Goal: Task Accomplishment & Management: Use online tool/utility

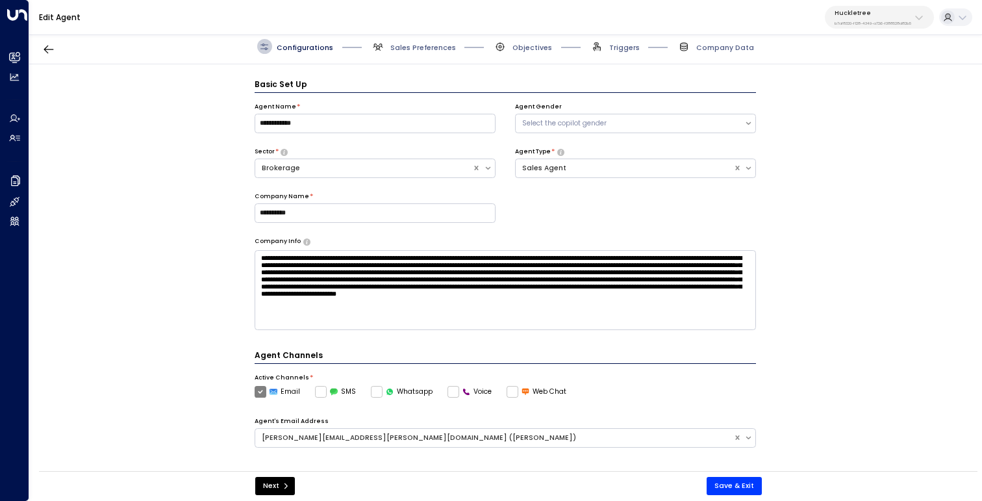
scroll to position [14, 0]
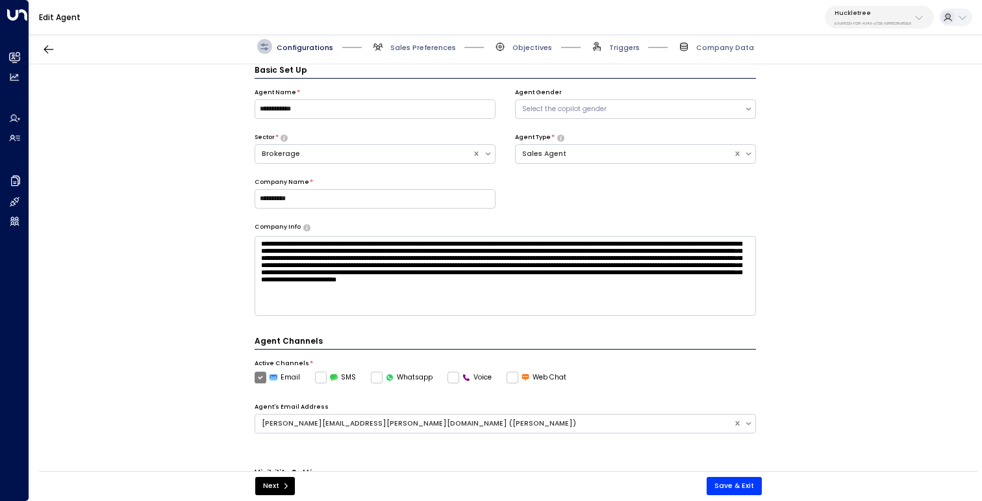
click at [842, 21] on p "b7af8320-f128-4349-a726-f388528d82b5" at bounding box center [873, 23] width 77 height 5
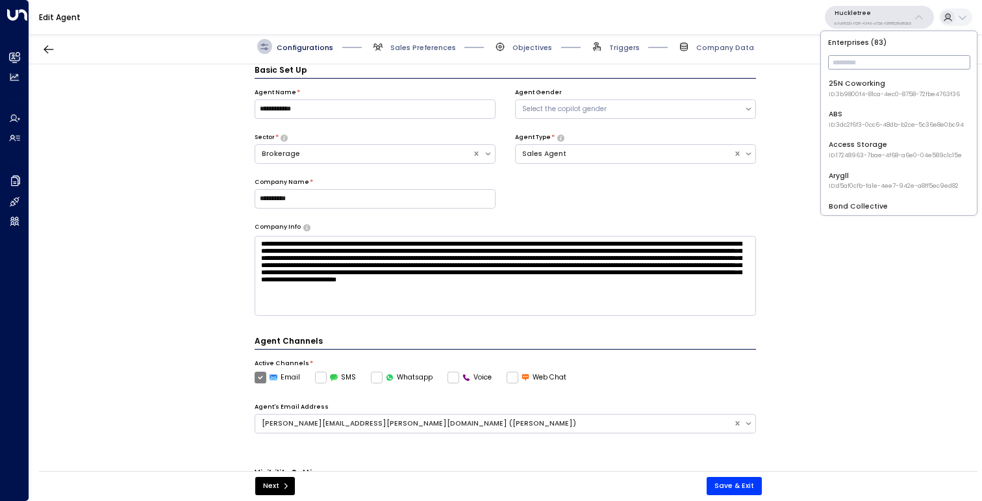
click at [857, 61] on input "text" at bounding box center [899, 62] width 142 height 21
type input "****"
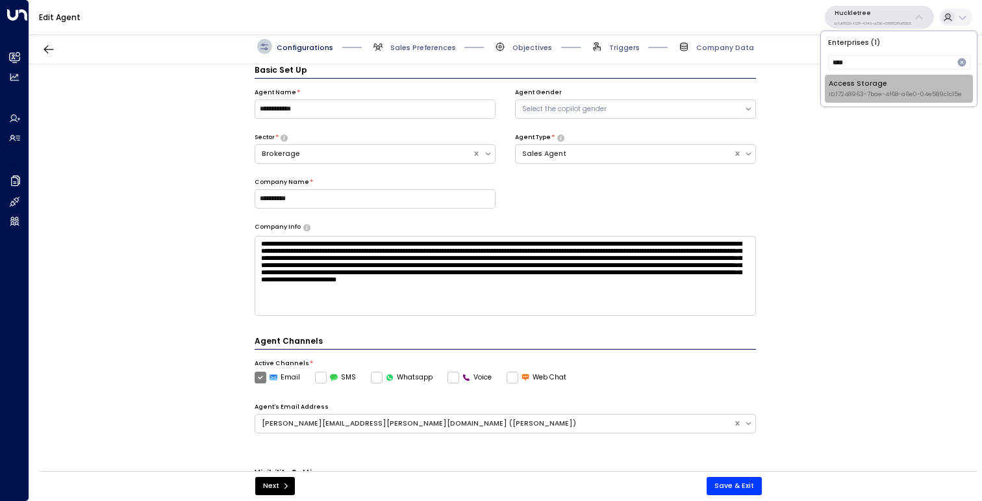
click at [859, 85] on div "Access Storage ID: 17248963-7bae-4f68-a6e0-04e589c1c15e" at bounding box center [895, 89] width 133 height 20
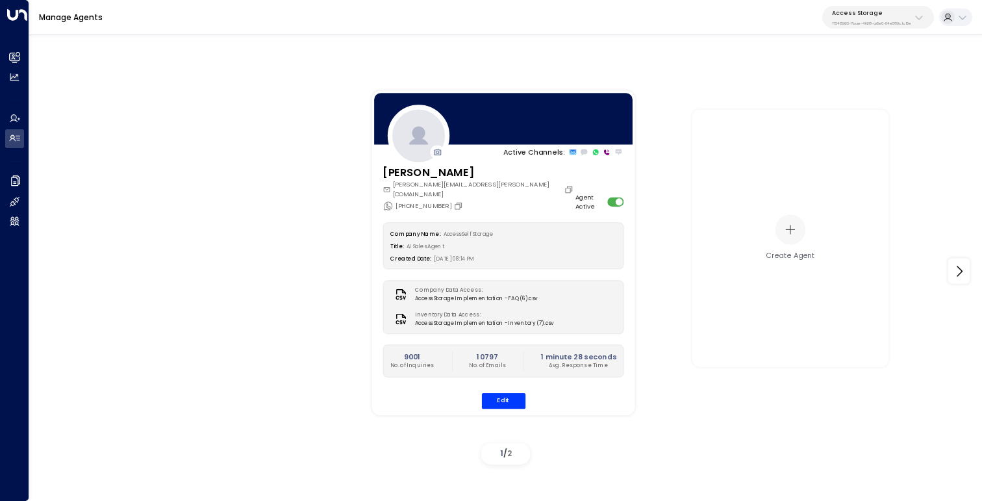
click at [866, 18] on div "Access Storage 17248963-7bae-4f68-a6e0-04e589c1c15e" at bounding box center [871, 17] width 79 height 17
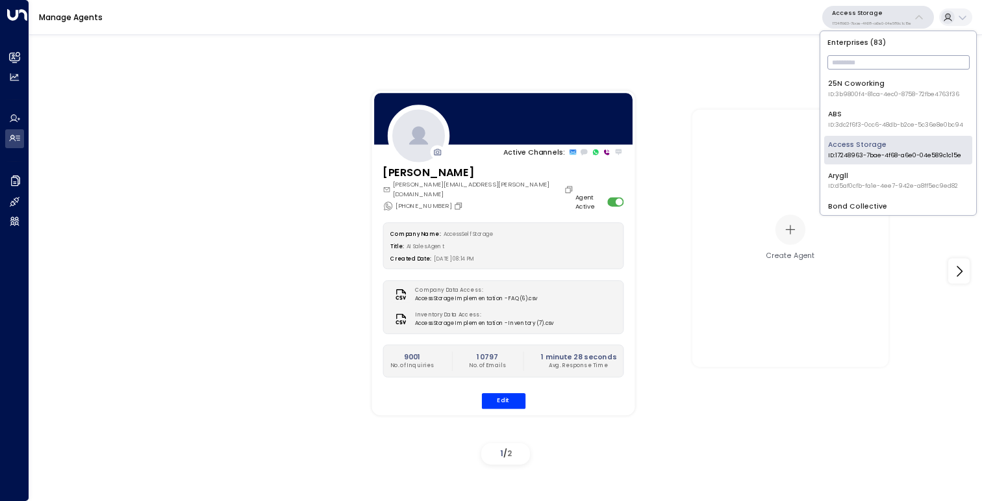
click at [853, 68] on input "text" at bounding box center [899, 62] width 142 height 21
type input "*****"
click at [860, 120] on div "Uniti Demos ID: 4c025b01-9fa0-46ff-ab3a-a620b886896e" at bounding box center [895, 119] width 134 height 20
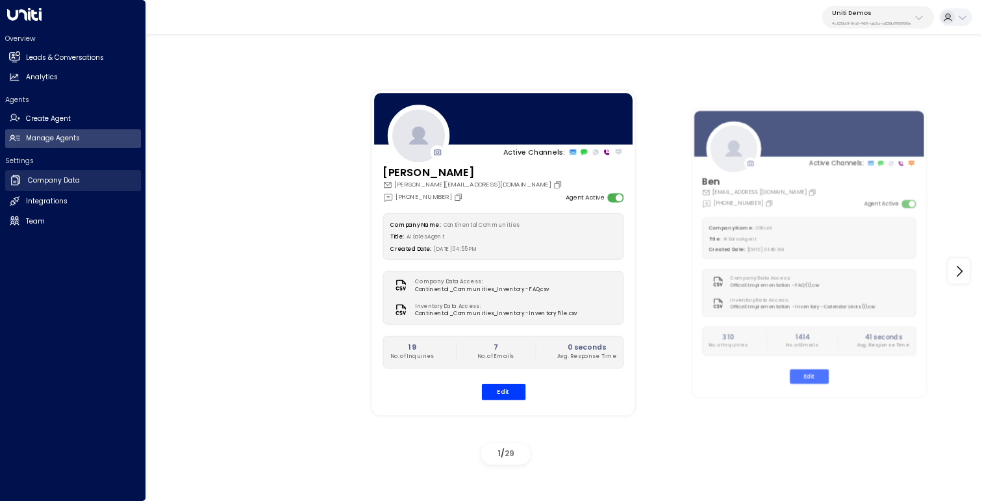
click at [48, 184] on h2 "Company Data" at bounding box center [54, 180] width 52 height 10
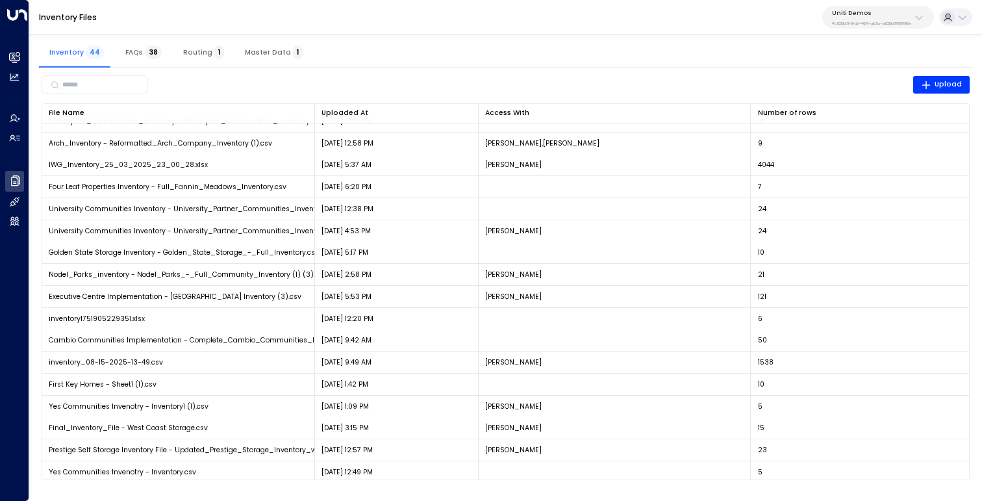
scroll to position [269, 0]
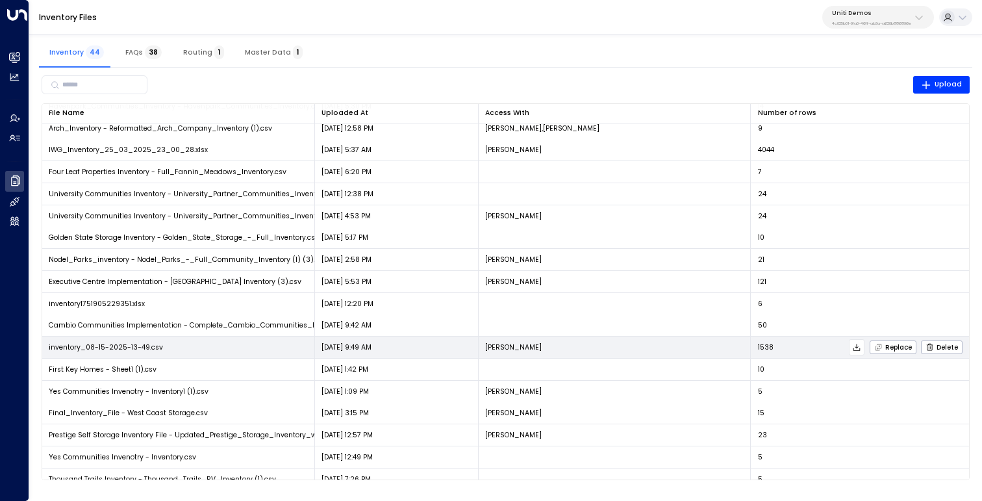
click at [860, 349] on icon at bounding box center [856, 347] width 9 height 9
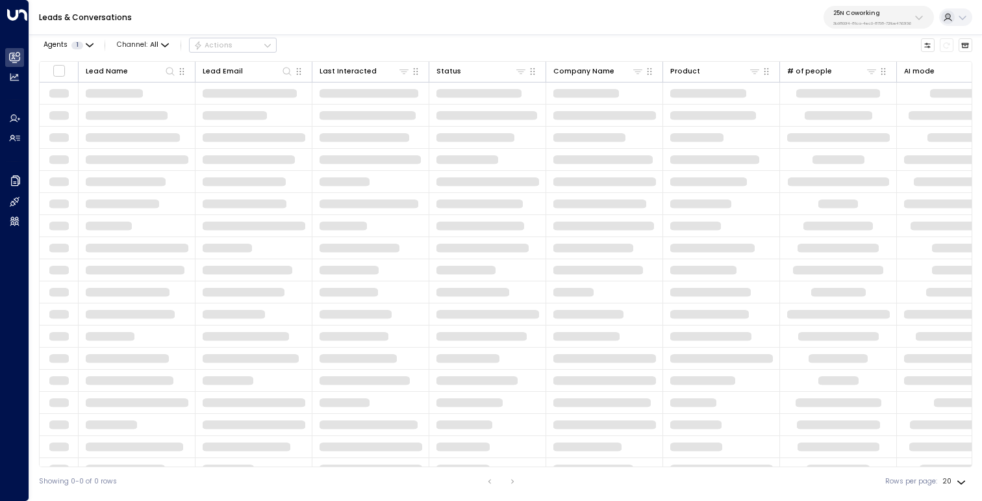
click at [877, 12] on p "25N Coworking" at bounding box center [873, 13] width 78 height 8
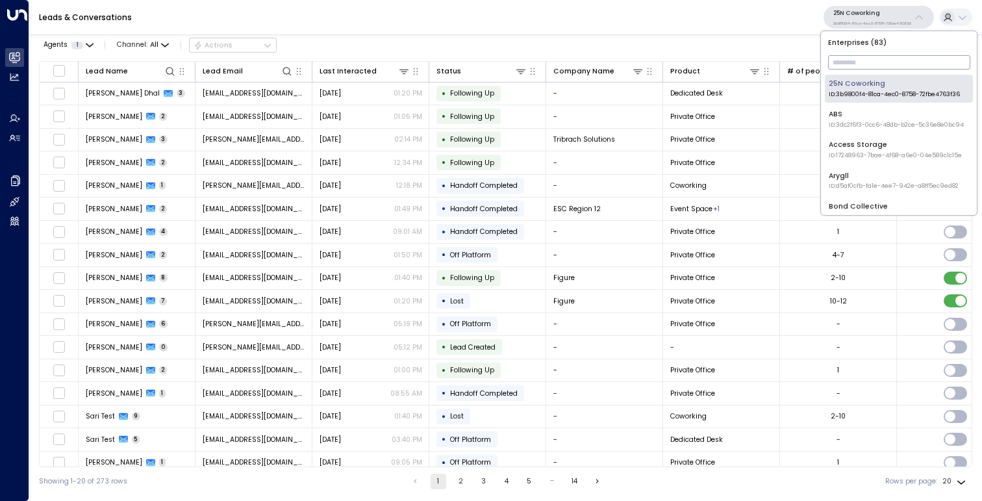
click at [858, 55] on input "text" at bounding box center [899, 62] width 142 height 21
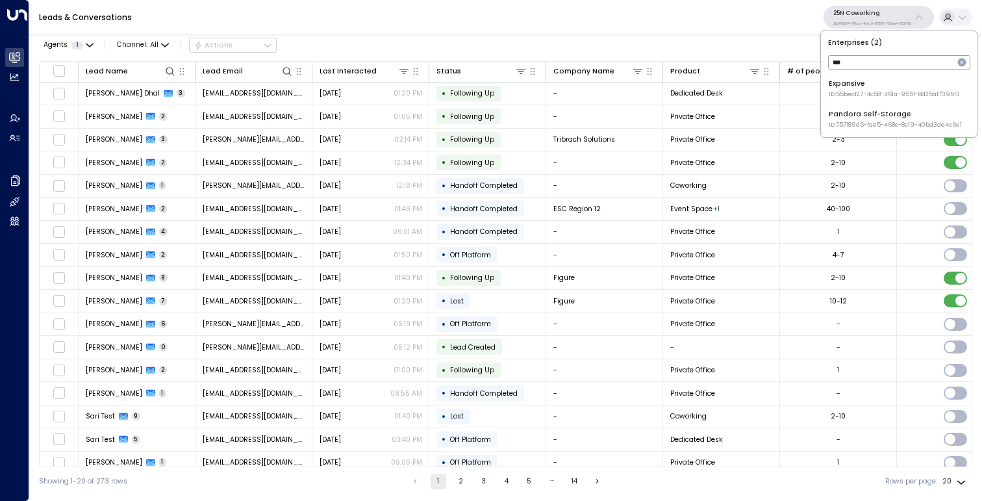
type input "***"
click at [854, 123] on span "ID: 757189d6-fae5-468c-8c19-40bd3de4c6e1" at bounding box center [895, 125] width 133 height 9
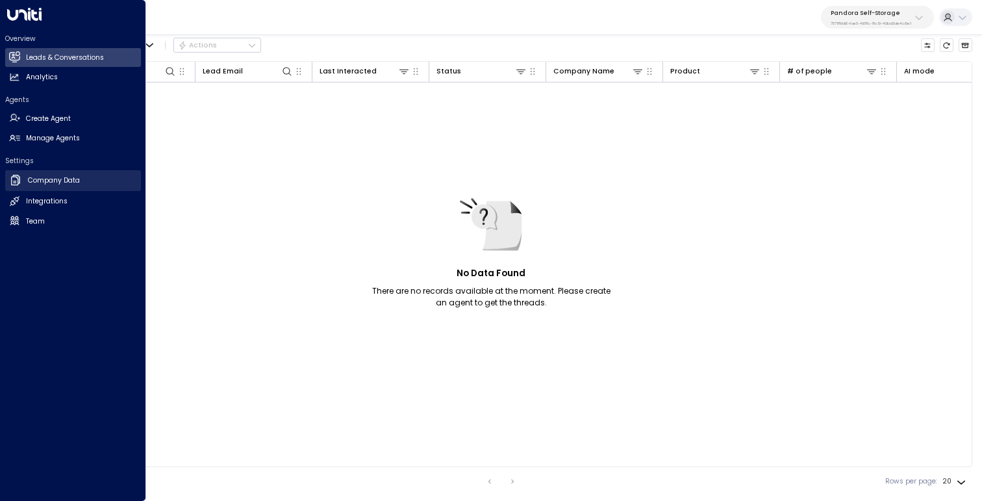
click at [29, 182] on h2 "Company Data" at bounding box center [54, 180] width 52 height 10
